Goal: Book appointment/travel/reservation

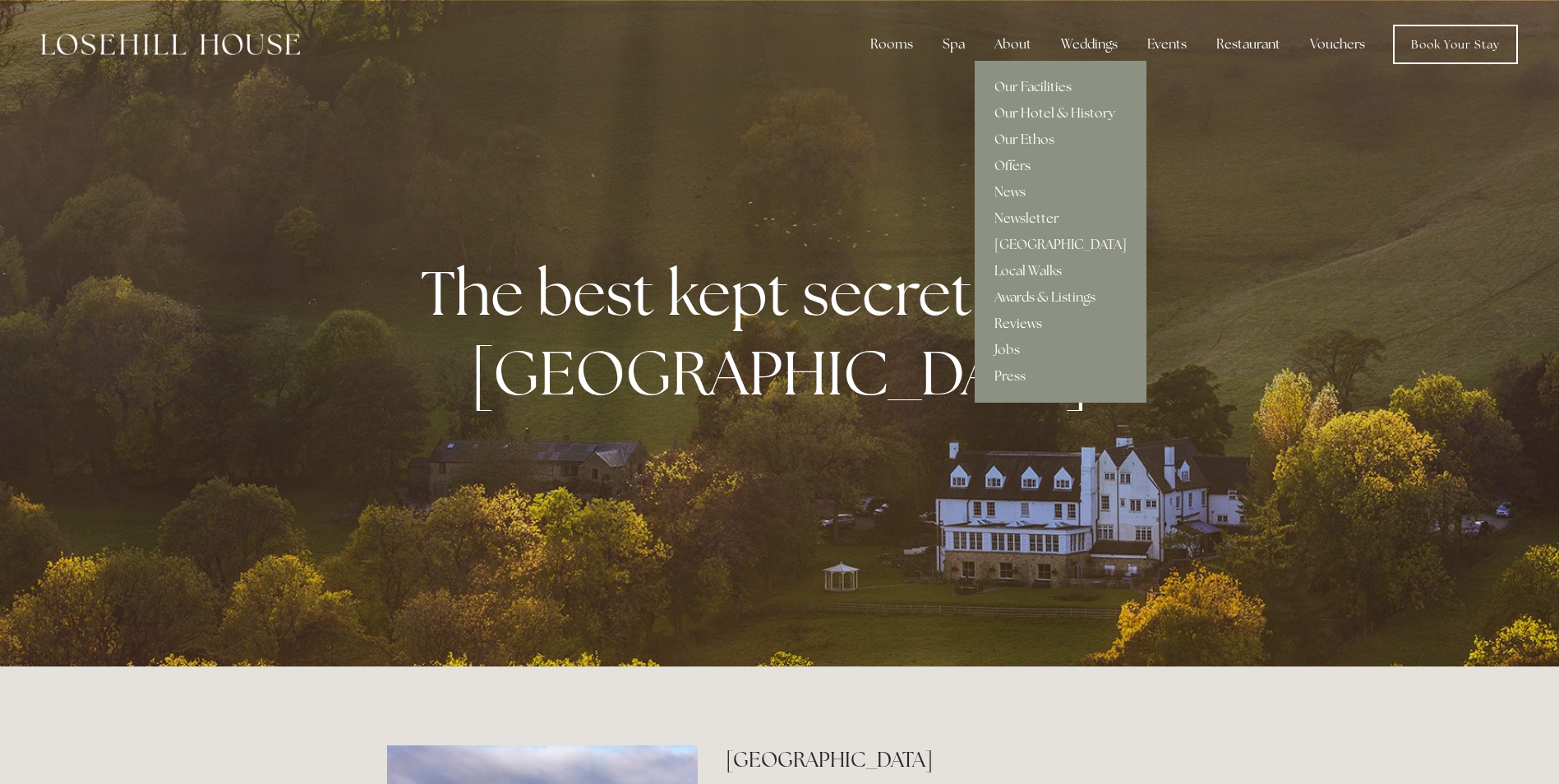
click at [1020, 166] on link "Offers" at bounding box center [1060, 166] width 171 height 27
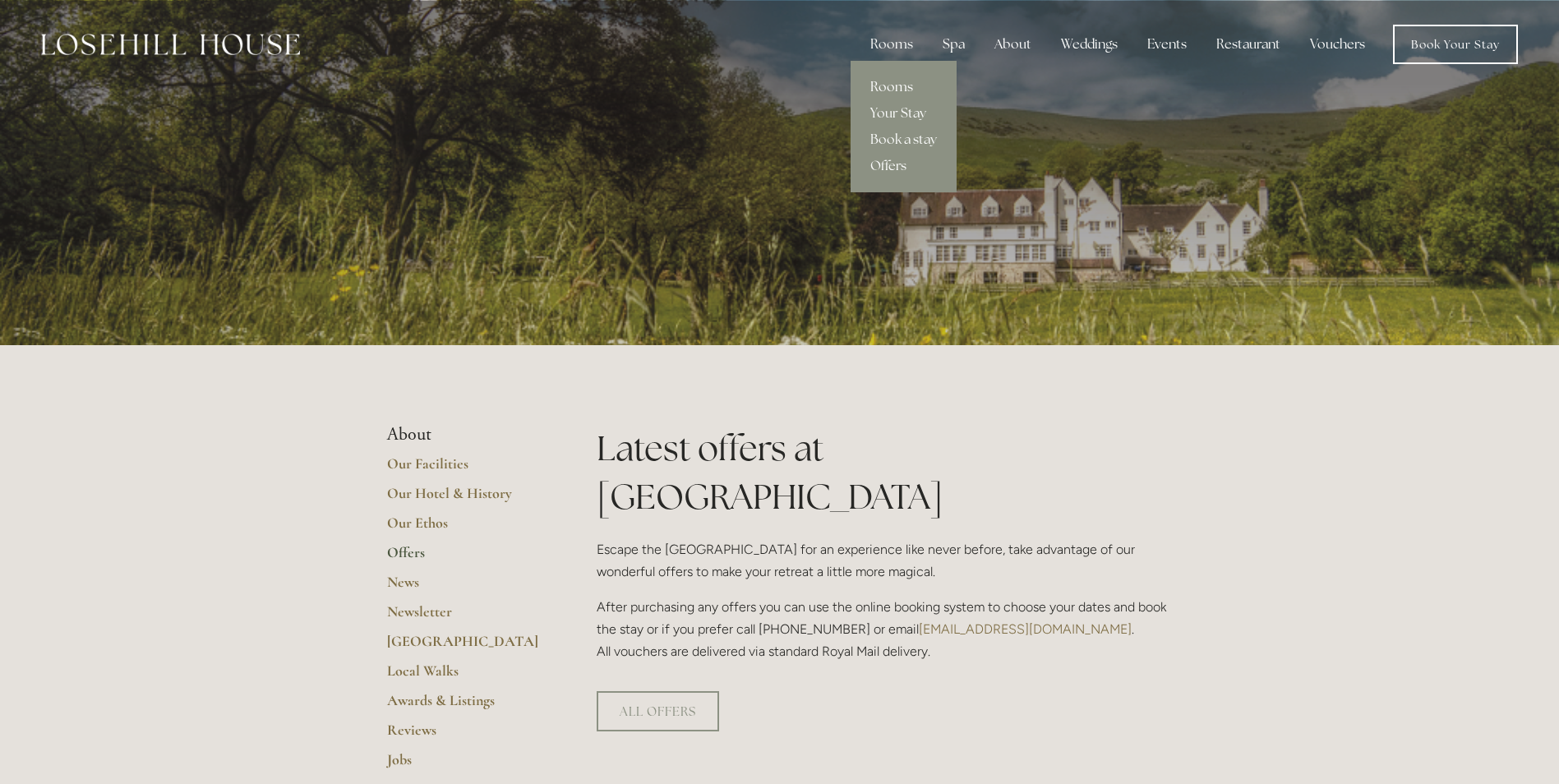
click at [901, 86] on link "Rooms" at bounding box center [903, 87] width 106 height 27
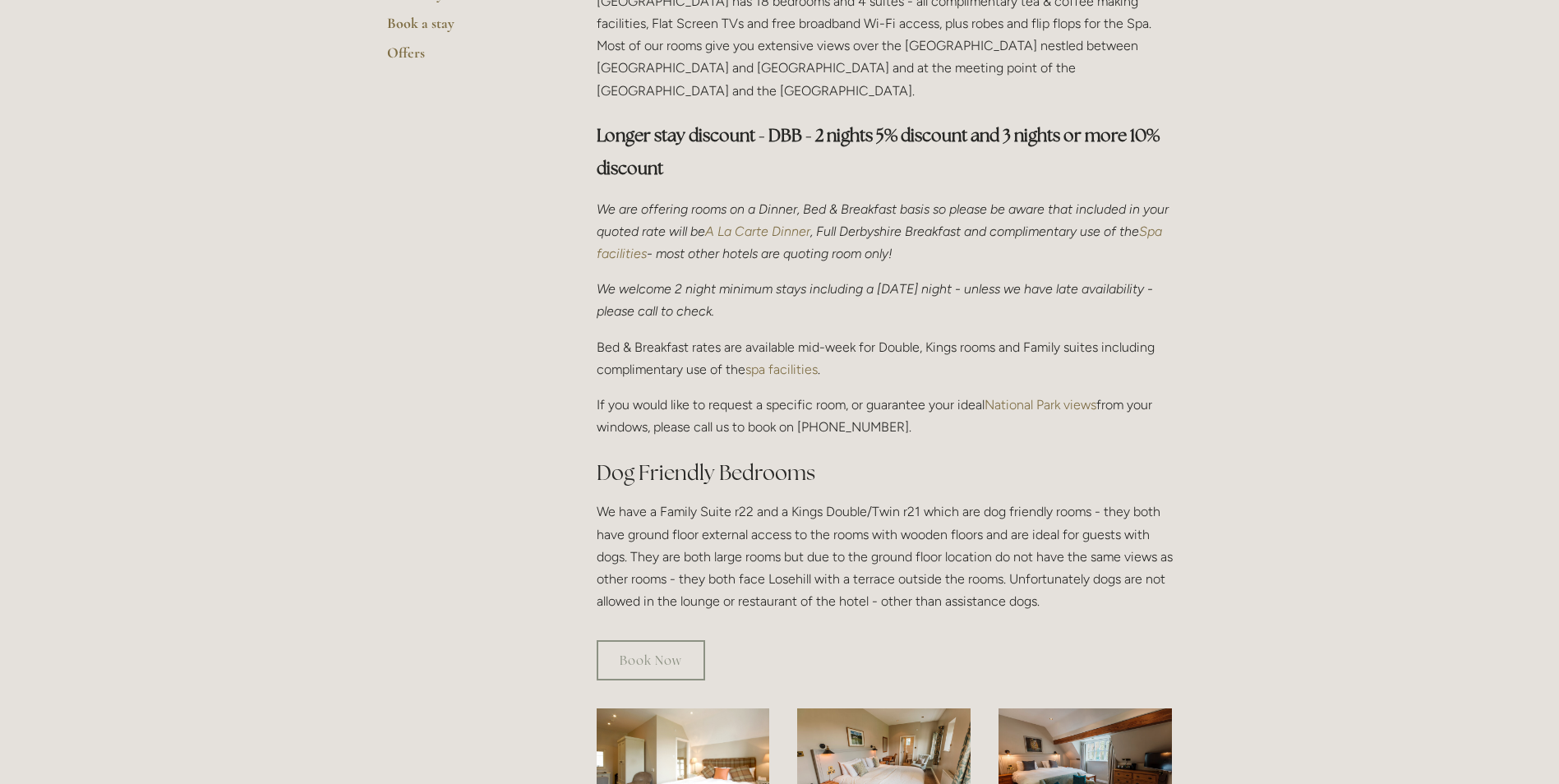
scroll to position [493, 0]
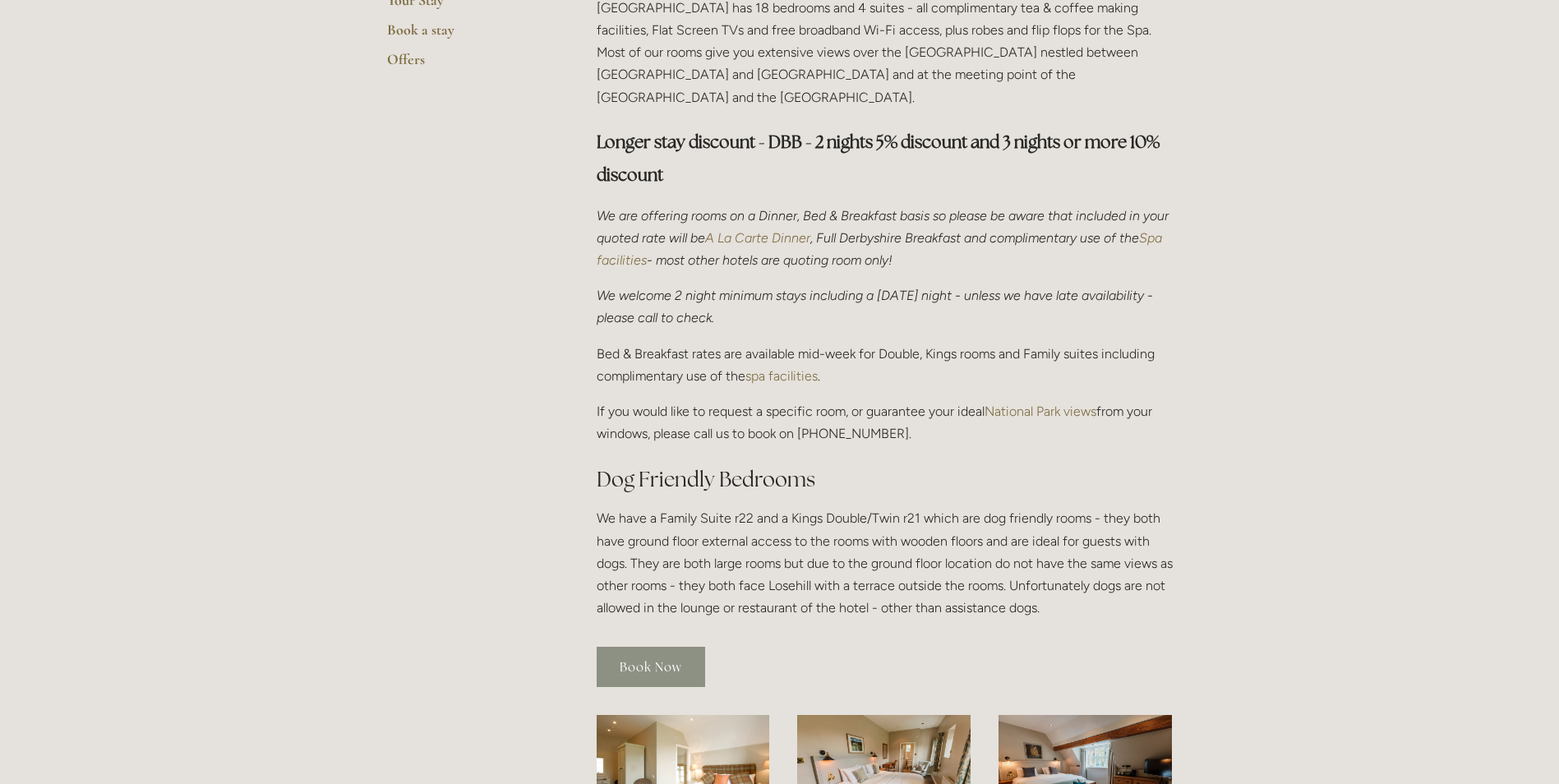
click at [646, 646] on link "Book Now" at bounding box center [651, 666] width 108 height 40
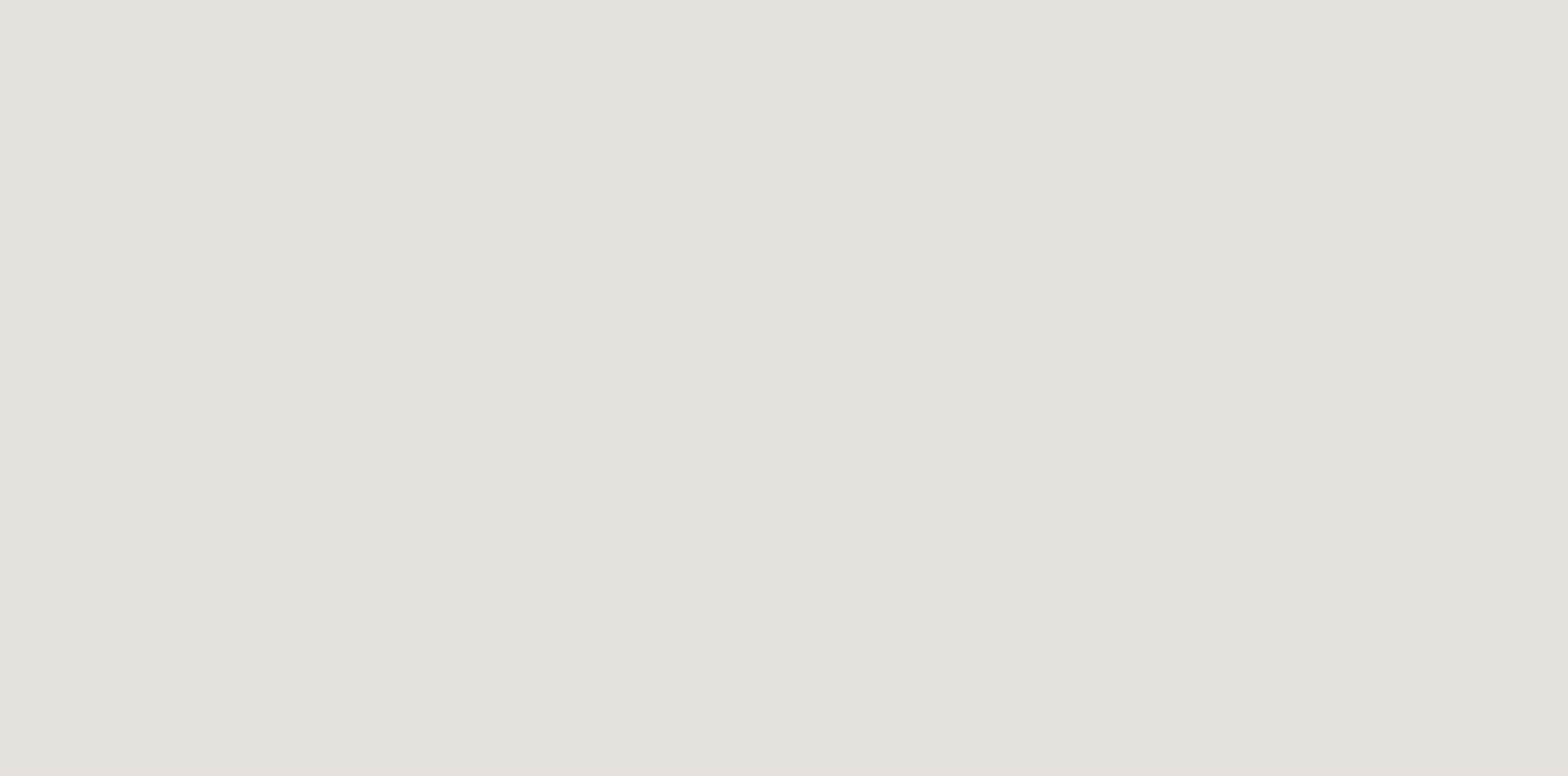
scroll to position [413, 0]
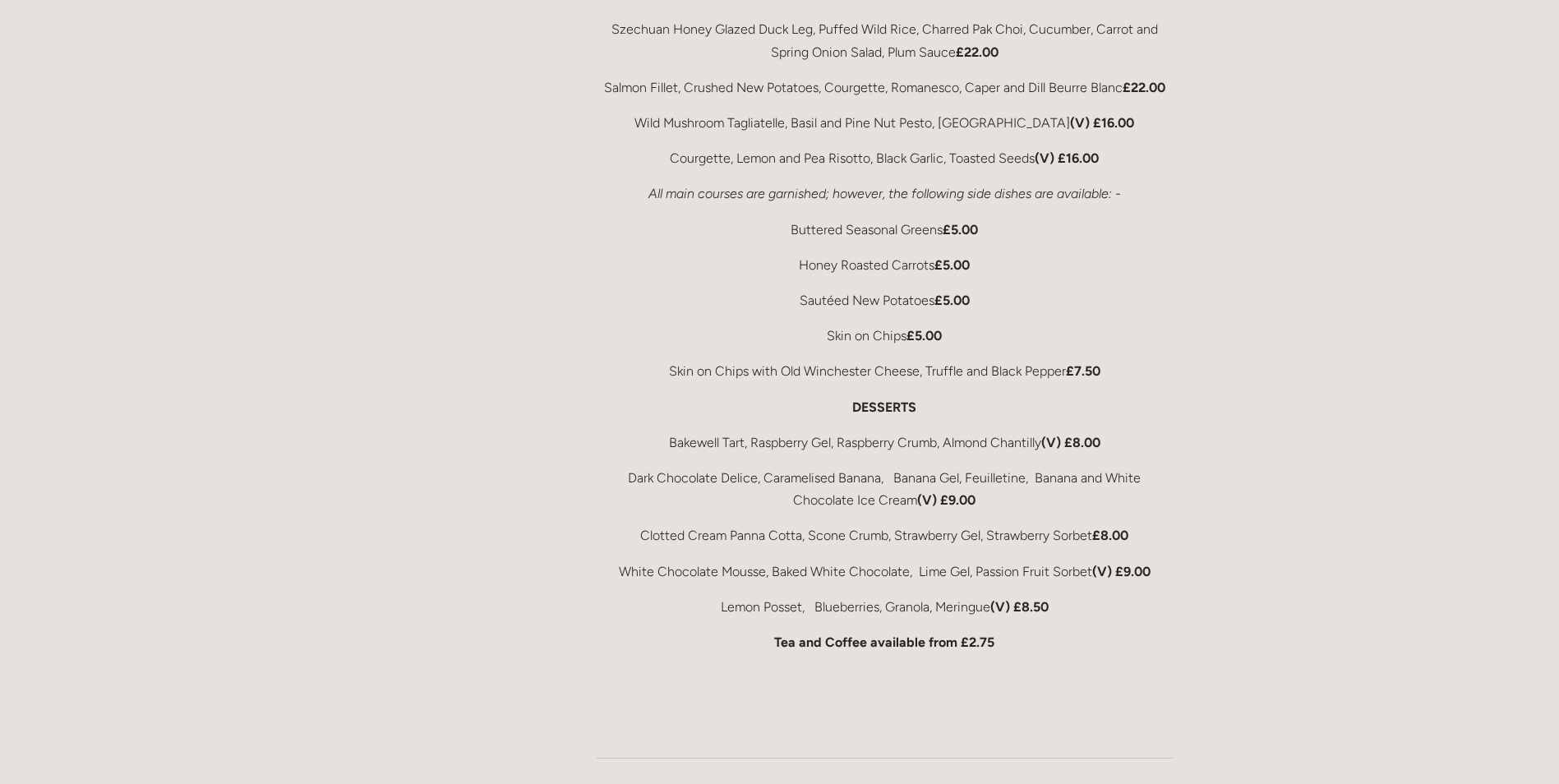
scroll to position [3615, 0]
